Goal: Information Seeking & Learning: Learn about a topic

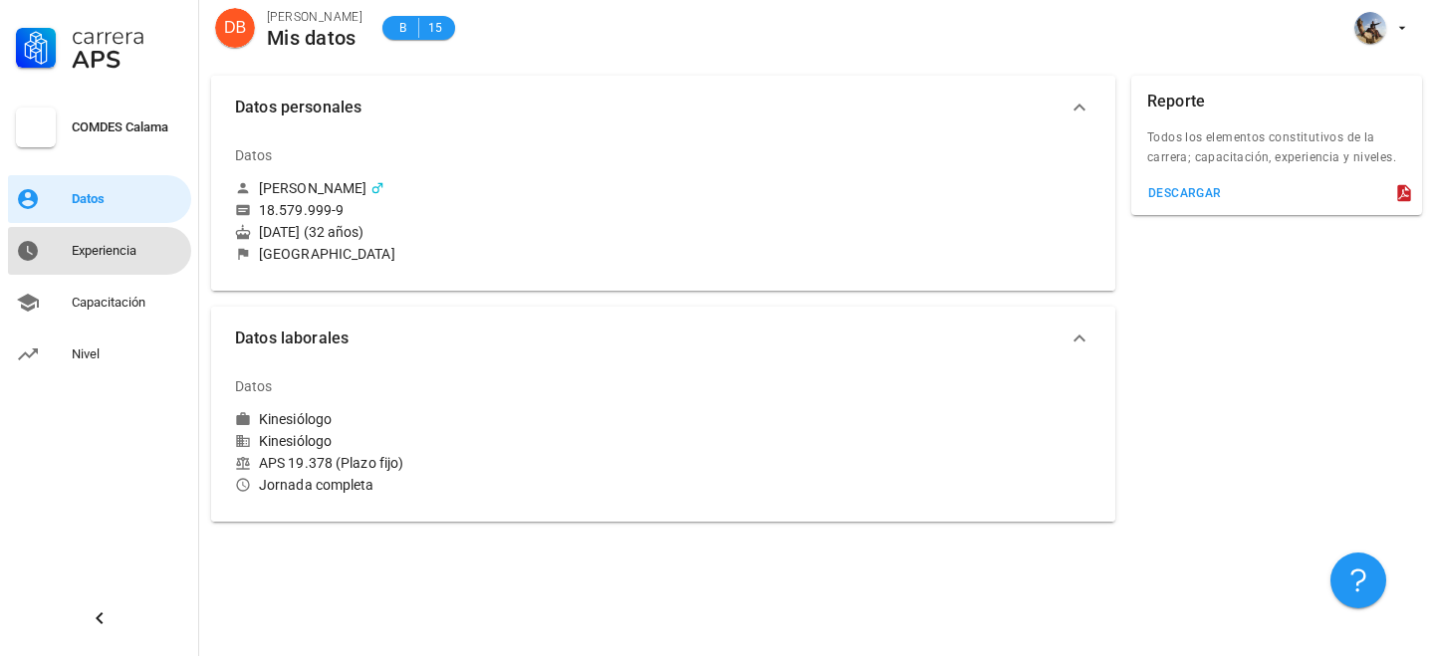
click at [123, 254] on div "Experiencia" at bounding box center [128, 251] width 112 height 16
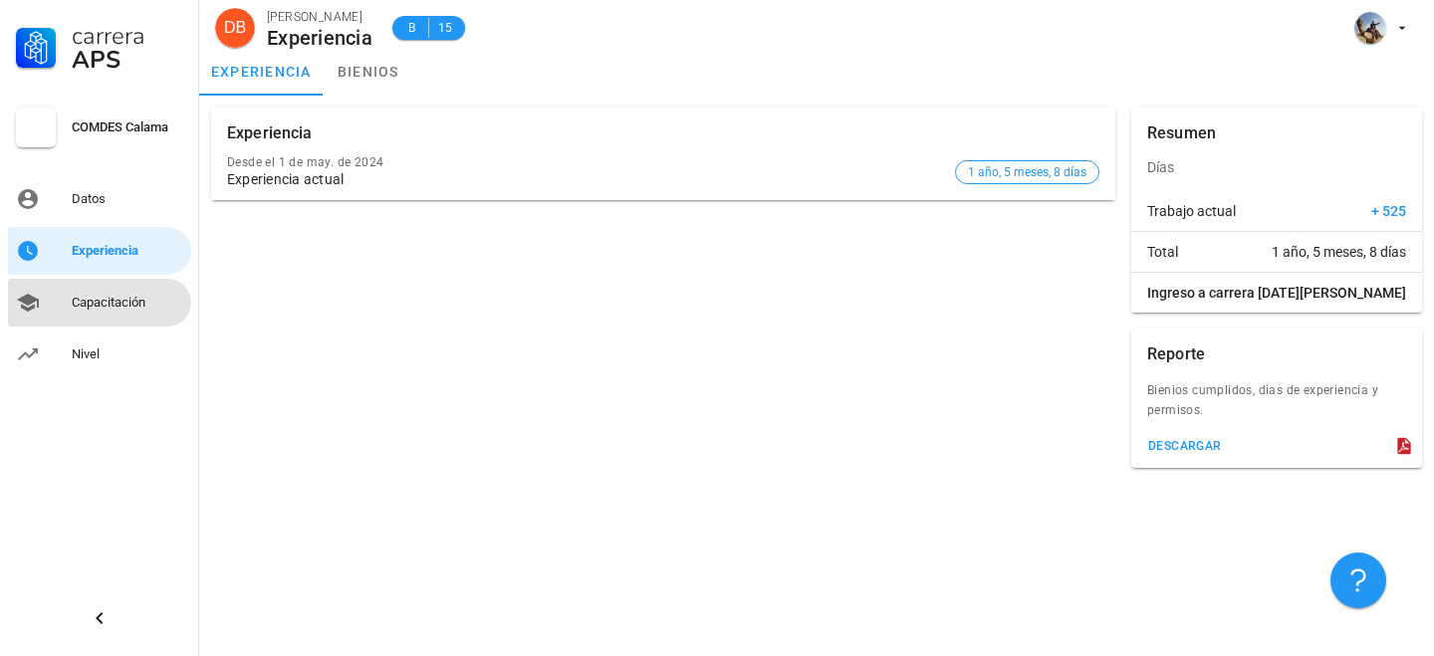
click at [138, 306] on div "Capacitación" at bounding box center [128, 303] width 112 height 16
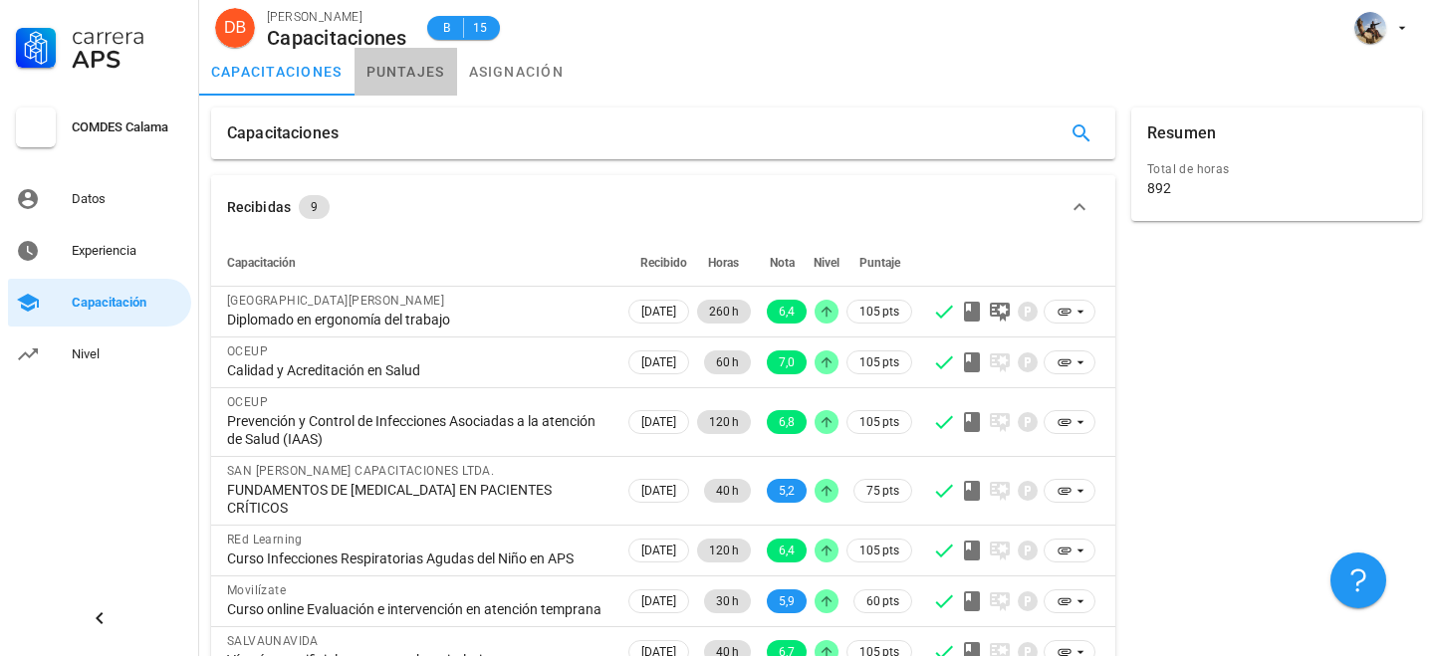
click at [378, 79] on link "puntajes" at bounding box center [406, 72] width 103 height 48
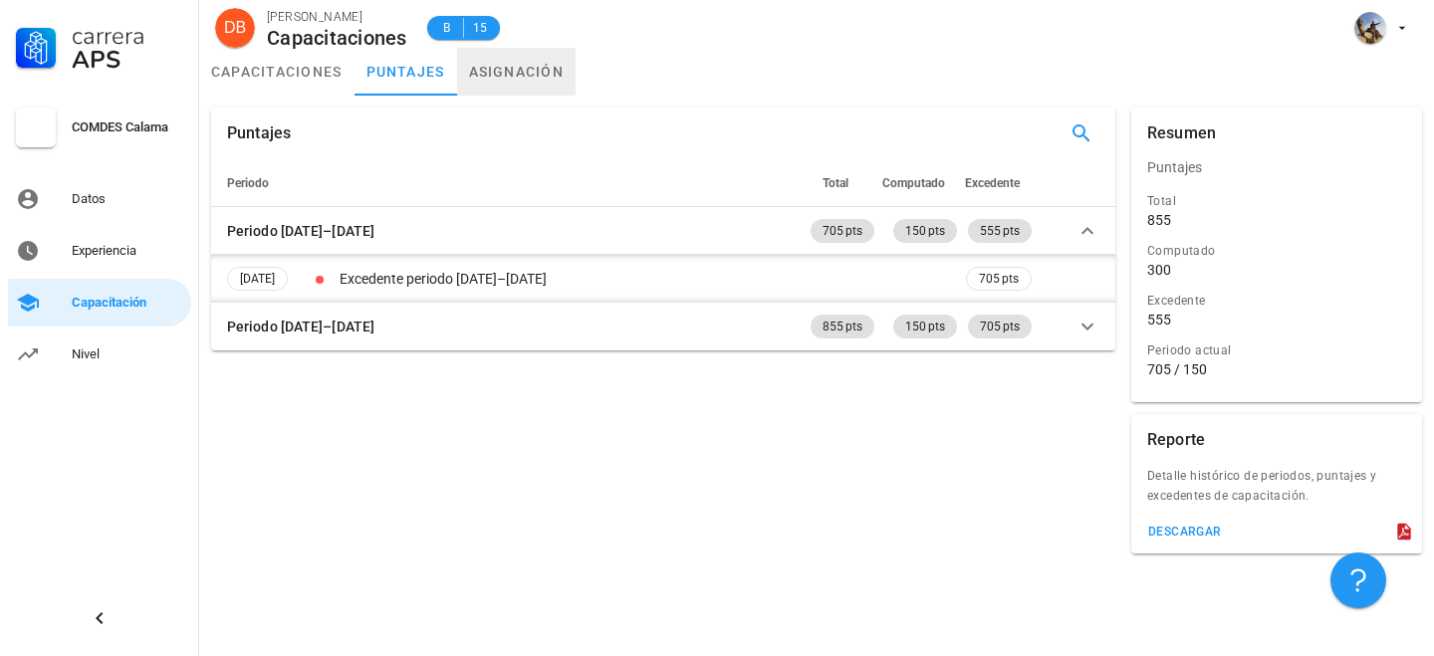
click at [501, 76] on link "asignación" at bounding box center [517, 72] width 120 height 48
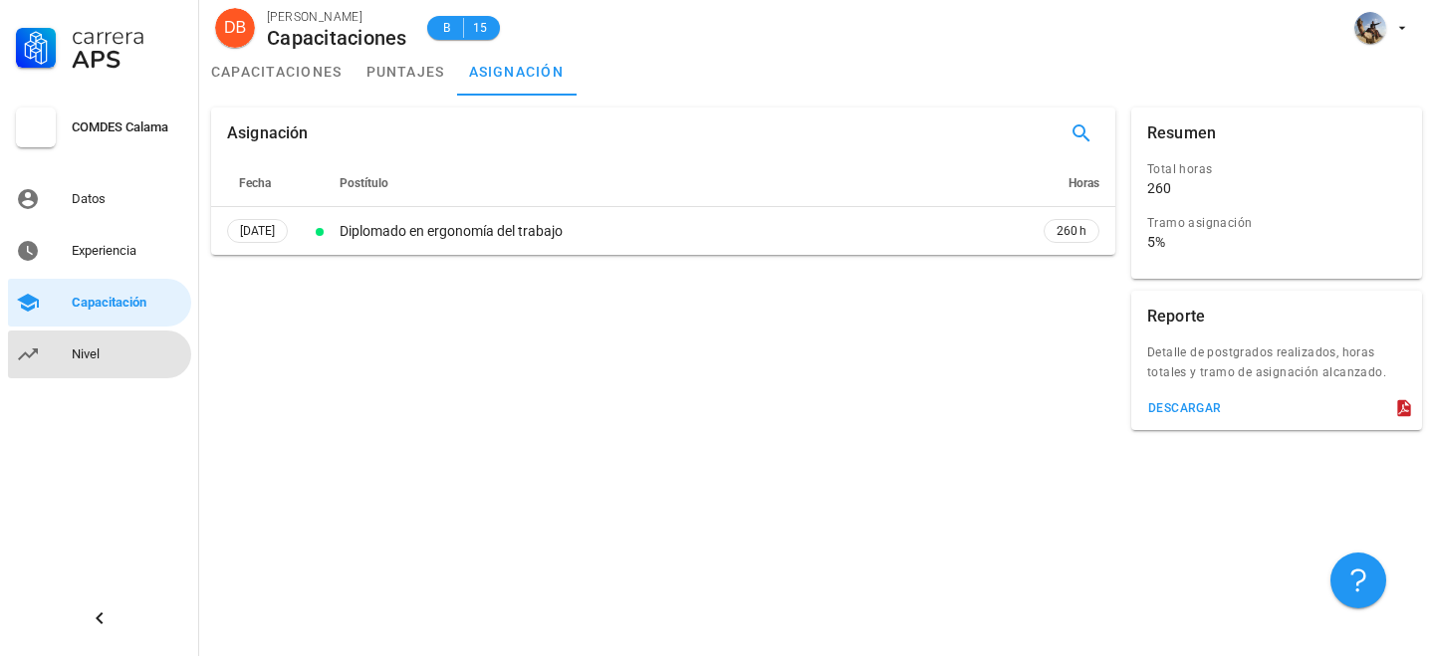
click at [104, 353] on div "Nivel" at bounding box center [128, 355] width 112 height 16
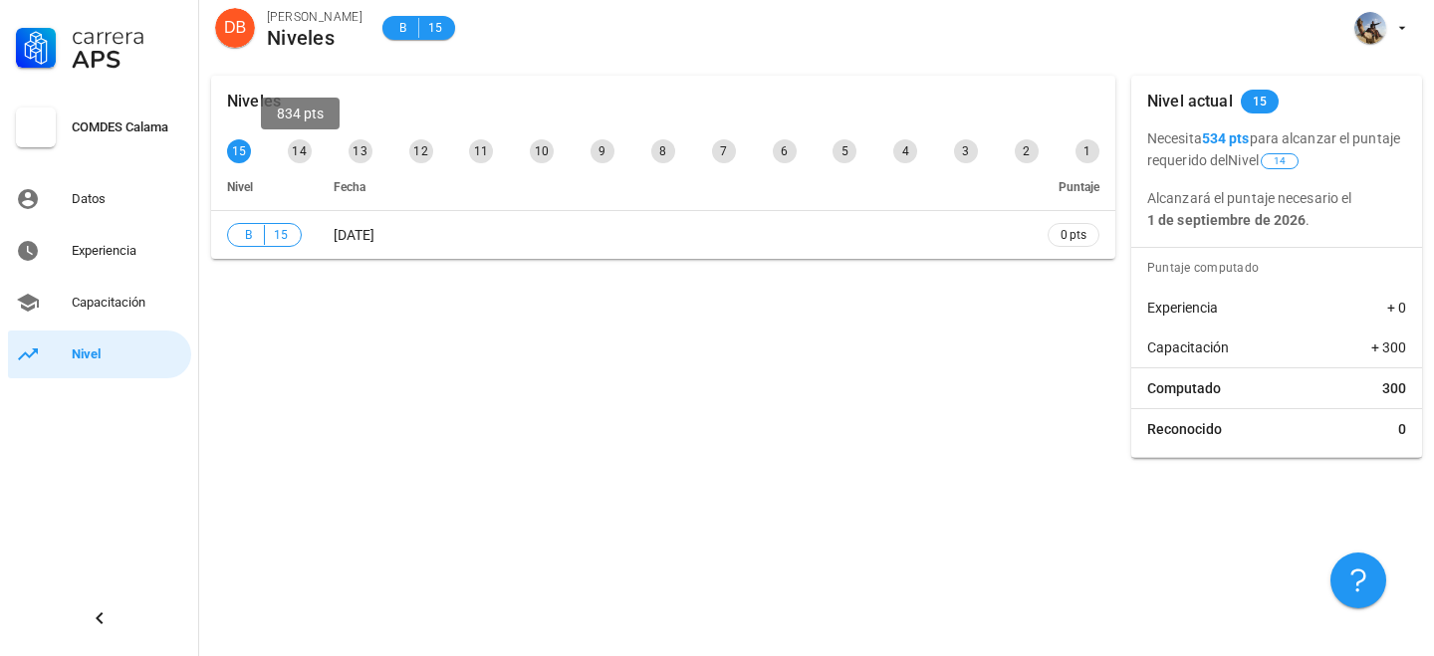
click at [296, 153] on div "14" at bounding box center [300, 151] width 24 height 24
click at [360, 155] on div "13" at bounding box center [361, 151] width 24 height 24
click at [661, 153] on div "8" at bounding box center [663, 151] width 24 height 24
click at [98, 213] on div "Datos" at bounding box center [128, 199] width 112 height 32
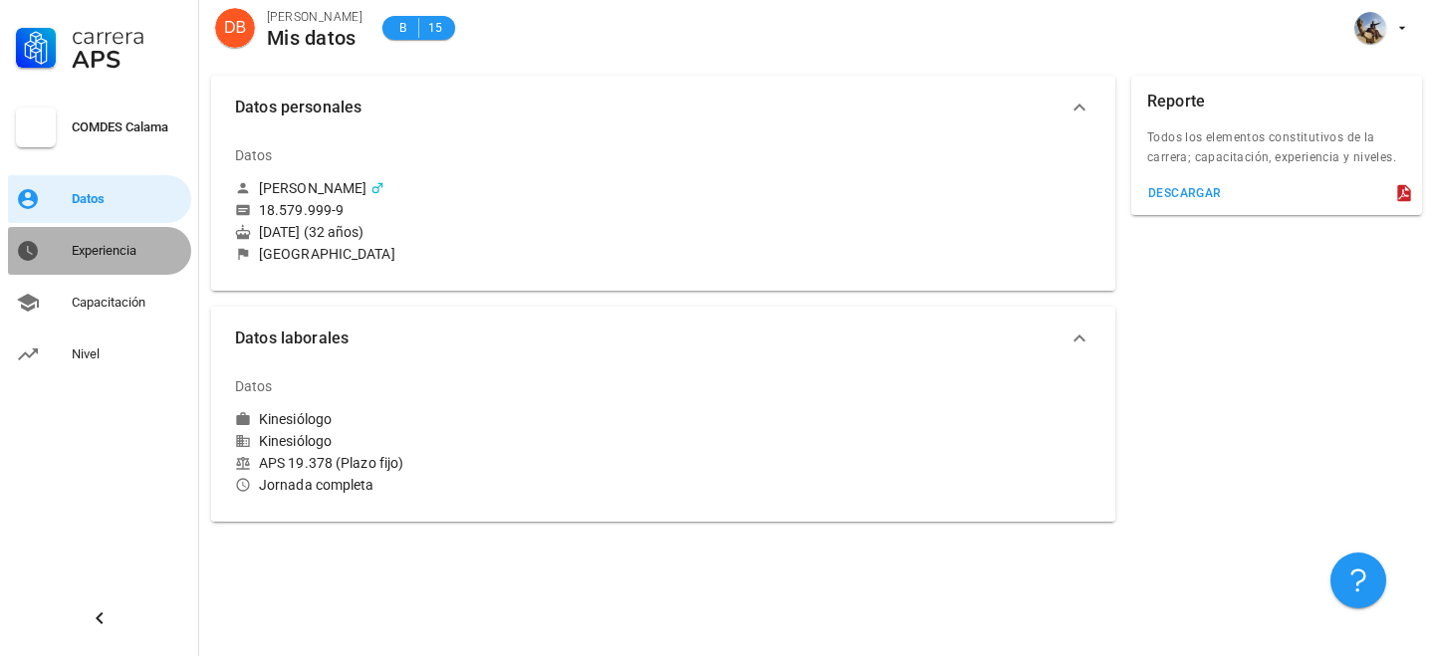
click at [109, 248] on div "Experiencia" at bounding box center [128, 251] width 112 height 16
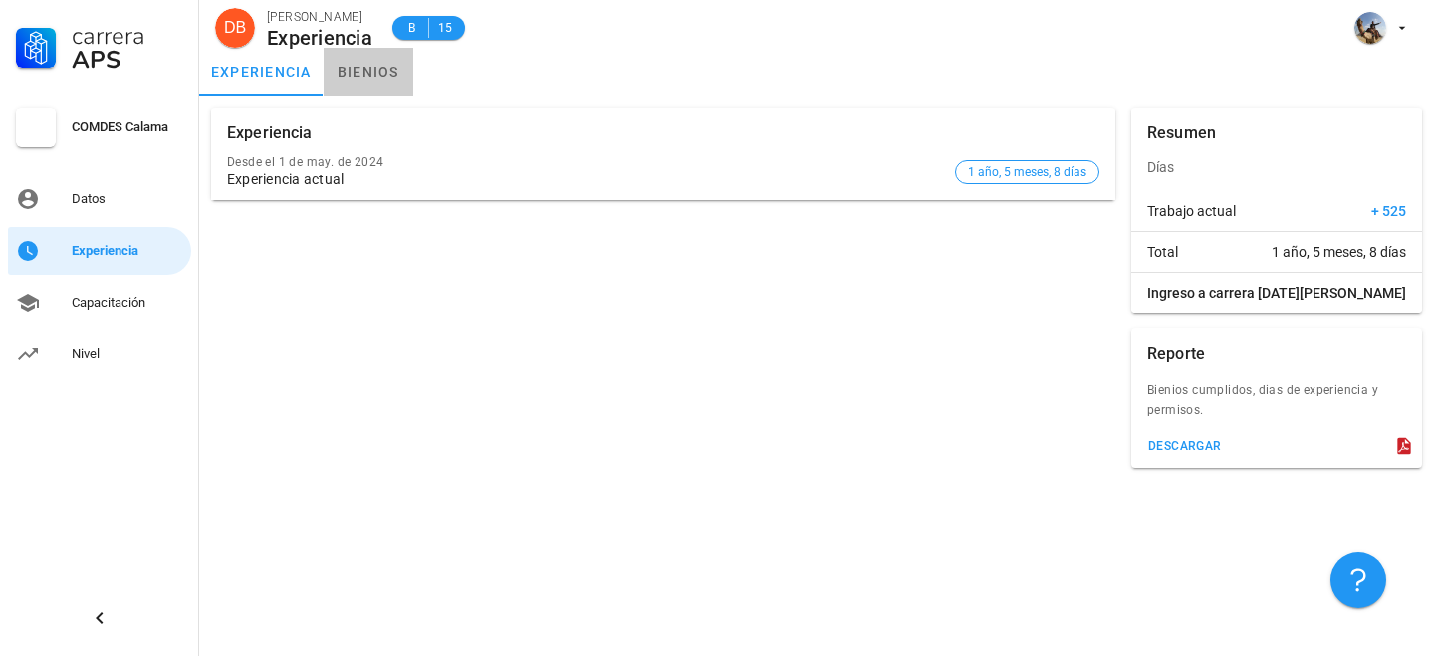
click at [363, 83] on link "bienios" at bounding box center [369, 72] width 90 height 48
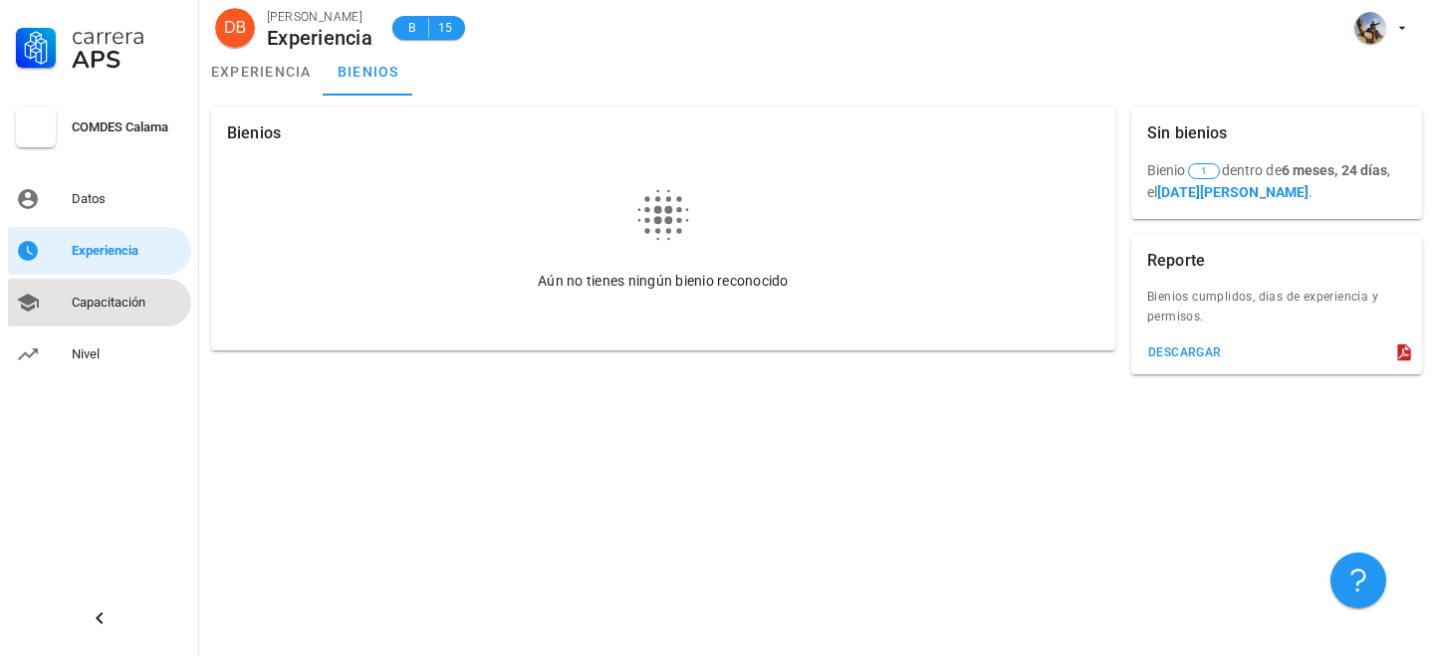
click at [145, 300] on div "Capacitación" at bounding box center [128, 303] width 112 height 16
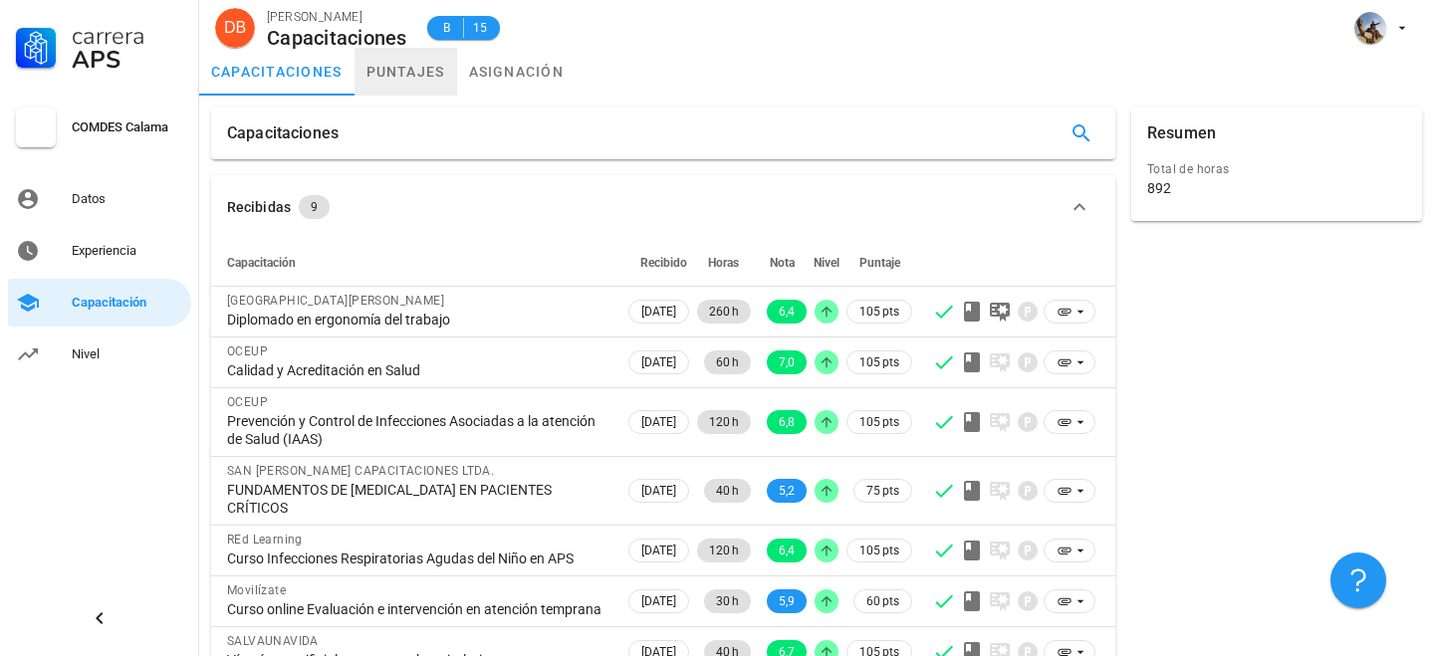
click at [403, 76] on link "puntajes" at bounding box center [406, 72] width 103 height 48
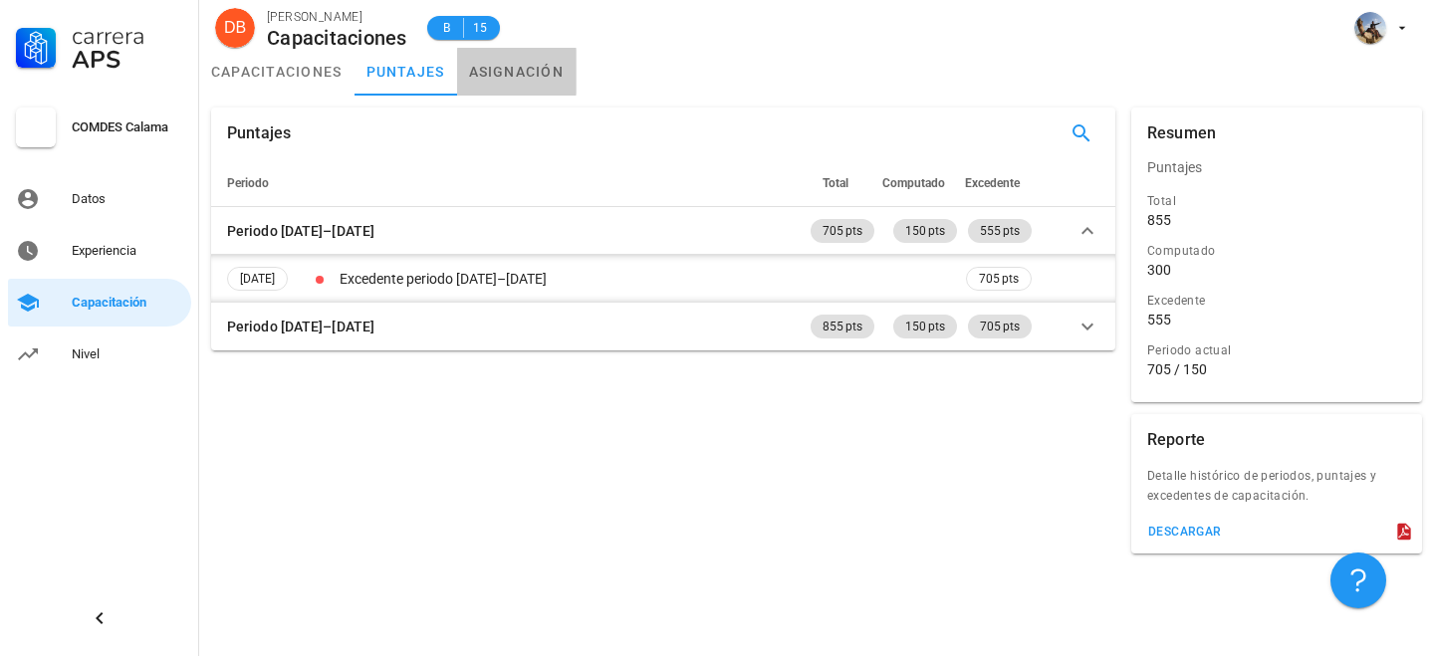
click at [506, 74] on link "asignación" at bounding box center [517, 72] width 120 height 48
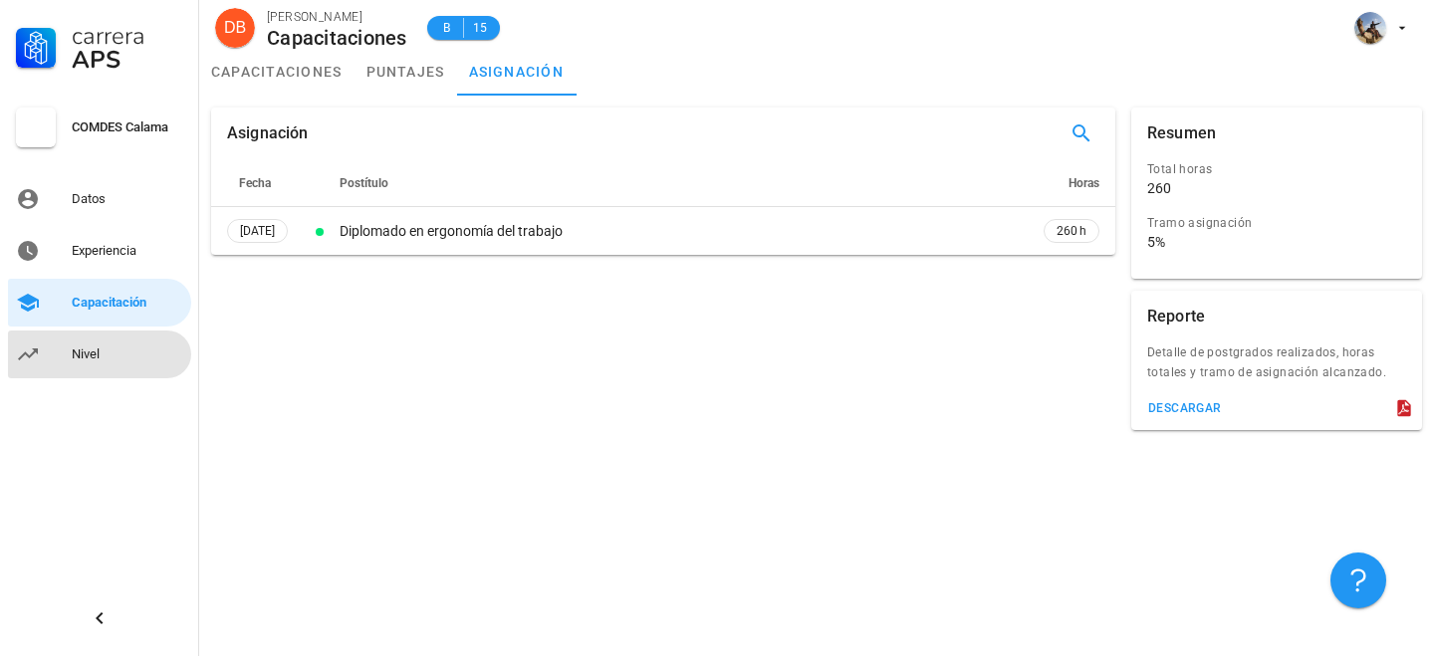
click at [91, 356] on div "Nivel" at bounding box center [128, 355] width 112 height 16
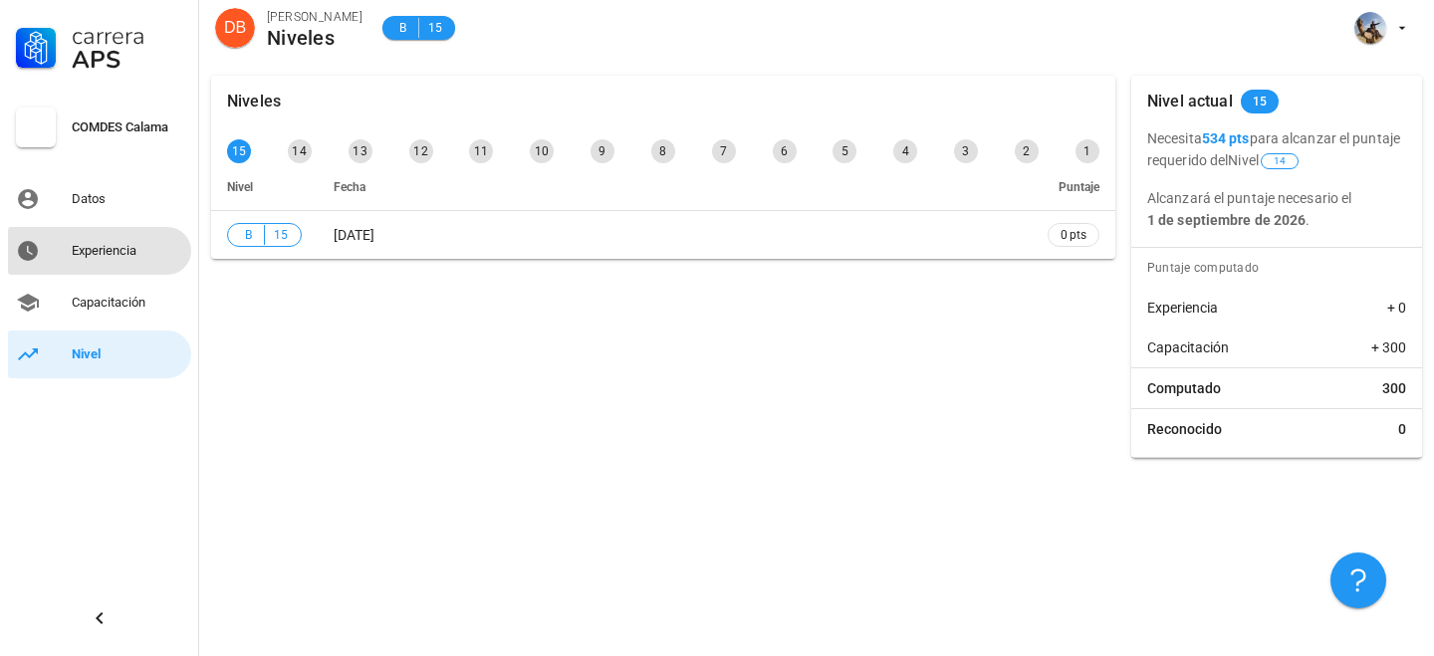
click at [120, 256] on div "Experiencia" at bounding box center [128, 251] width 112 height 16
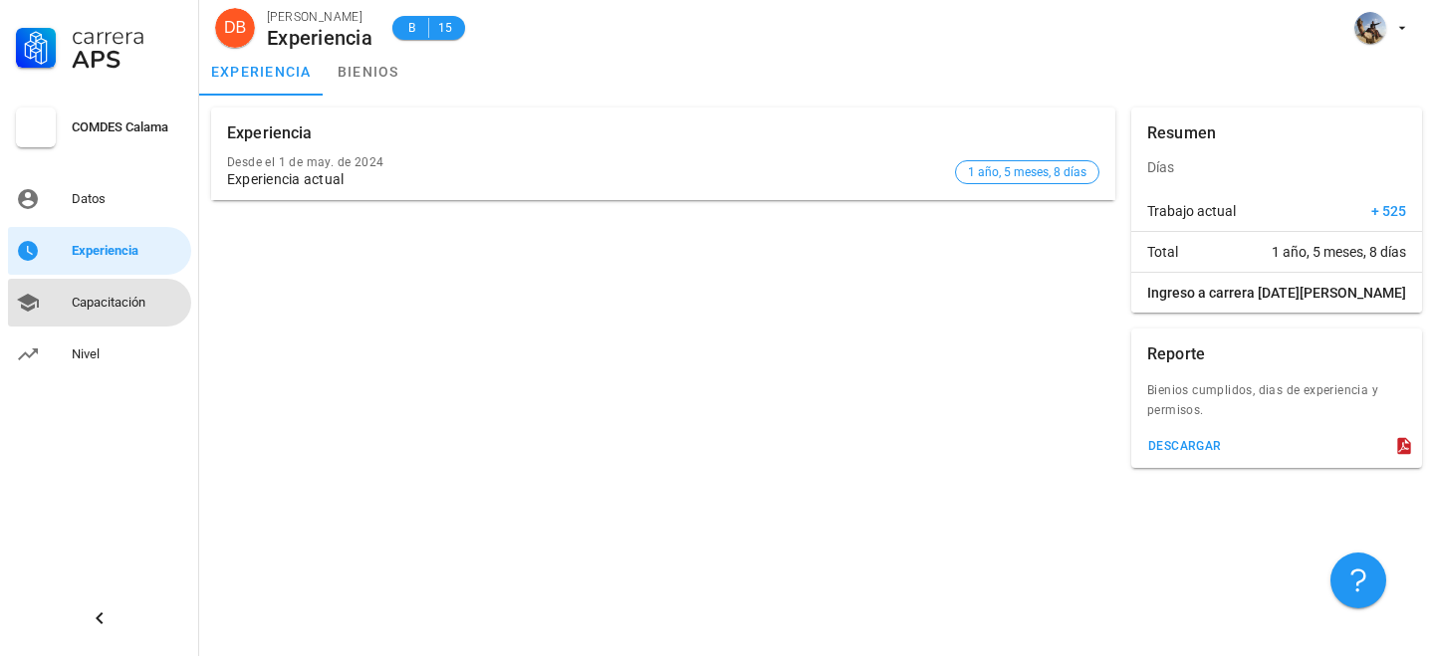
click at [118, 293] on div "Capacitación" at bounding box center [128, 303] width 112 height 32
